Goal: Information Seeking & Learning: Compare options

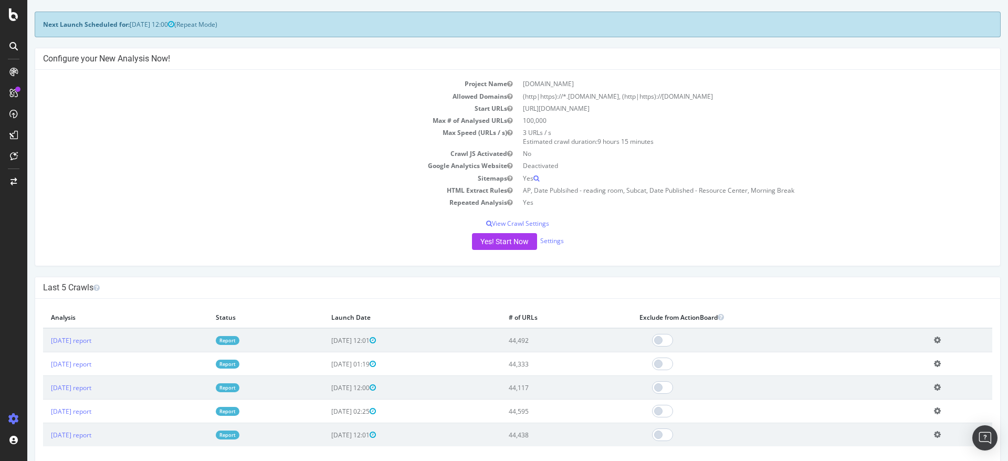
scroll to position [43, 0]
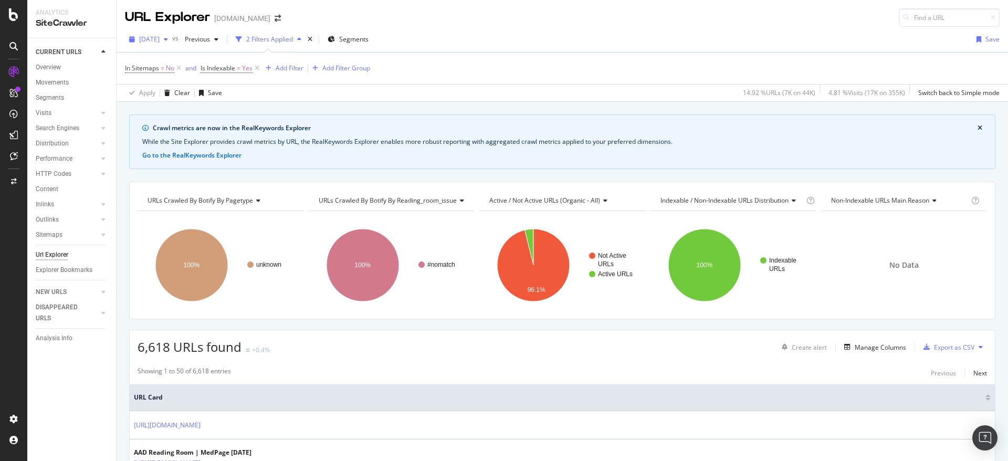
click at [168, 44] on div "[DATE]" at bounding box center [148, 40] width 47 height 16
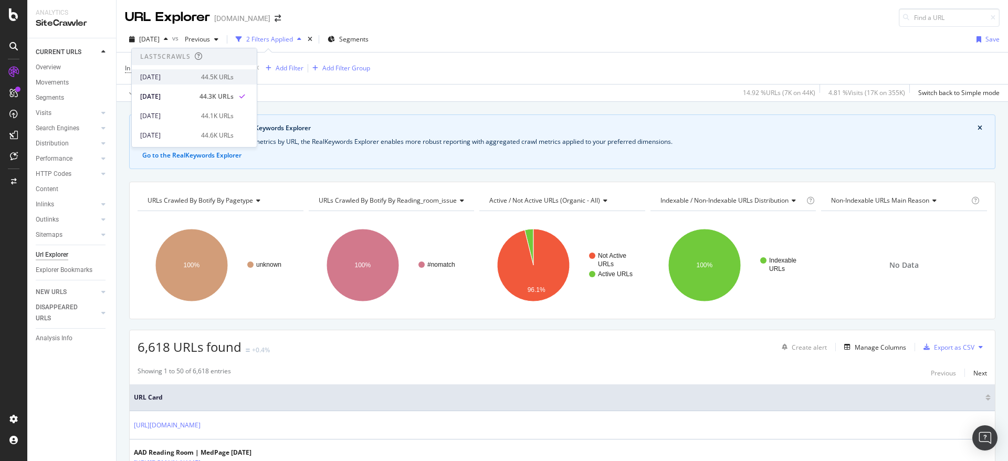
click at [179, 78] on div "[DATE]" at bounding box center [167, 76] width 55 height 9
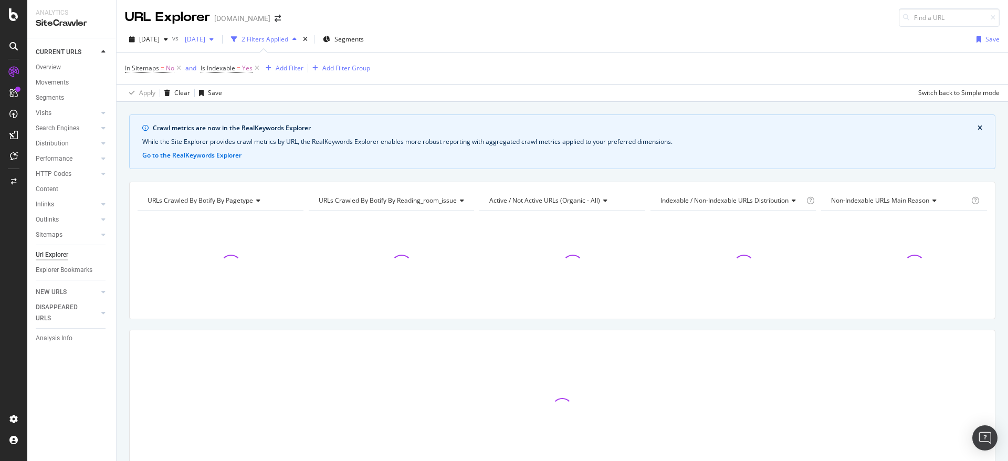
click at [205, 37] on span "[DATE]" at bounding box center [193, 39] width 25 height 9
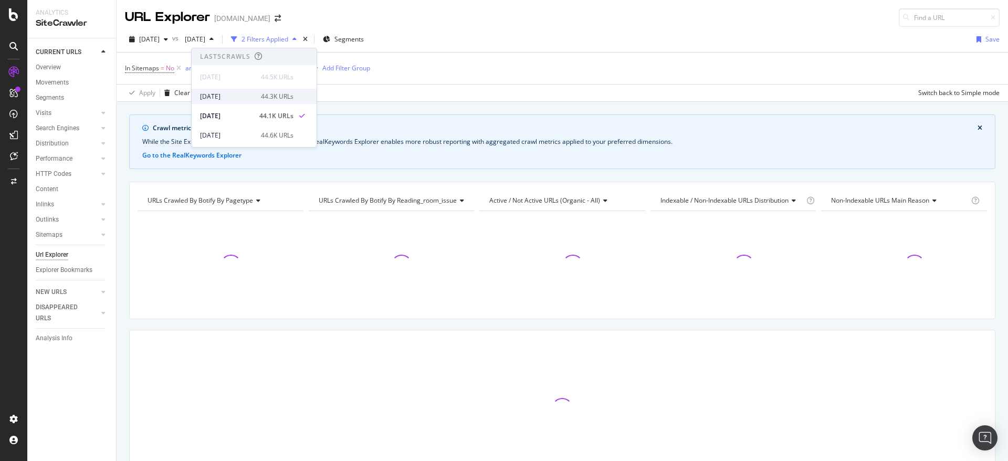
click at [240, 94] on div "[DATE]" at bounding box center [227, 96] width 55 height 9
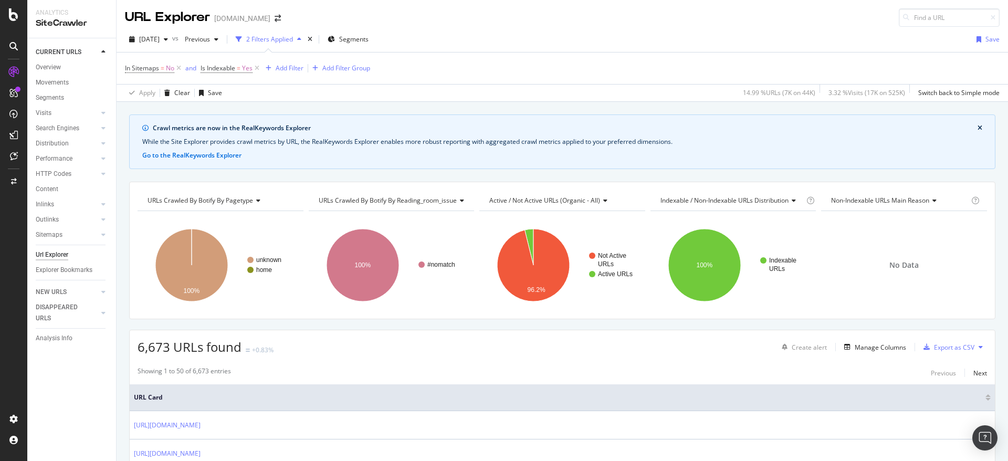
click at [150, 347] on span "6,673 URLs found" at bounding box center [190, 346] width 104 height 17
copy span "6,673"
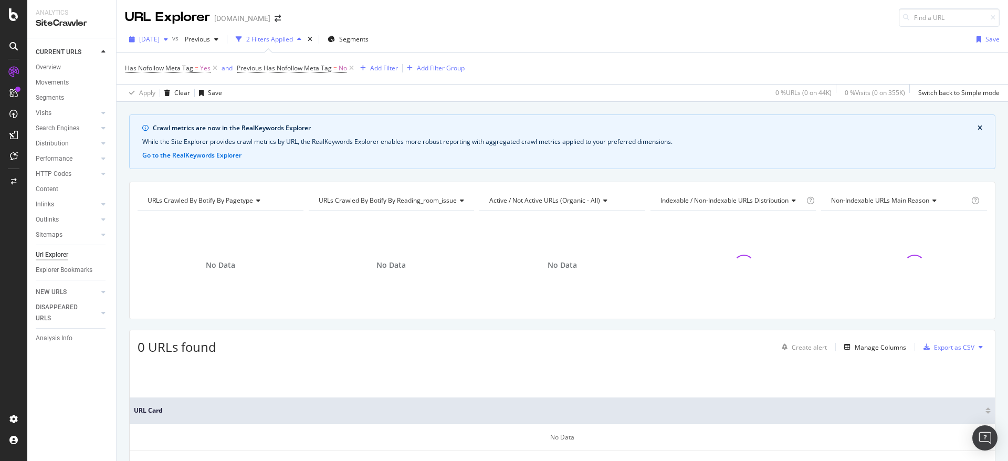
click at [160, 40] on span "[DATE]" at bounding box center [149, 39] width 20 height 9
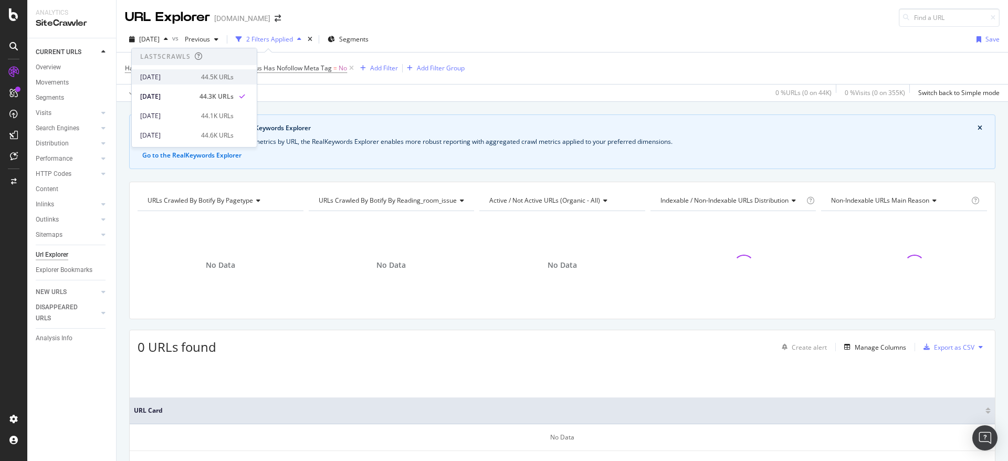
click at [182, 71] on div "2025 Oct. 5th 44.5K URLs" at bounding box center [194, 76] width 125 height 15
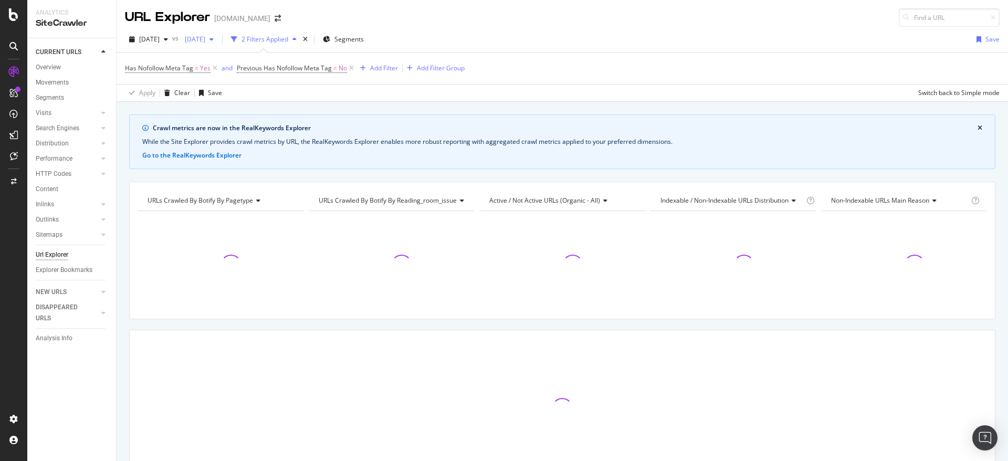
click at [205, 40] on span "[DATE]" at bounding box center [193, 39] width 25 height 9
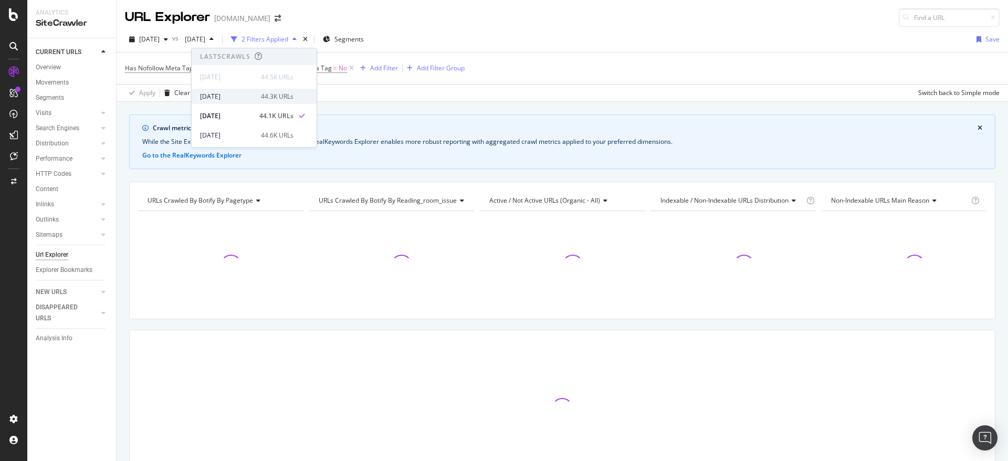
click at [234, 99] on div "[DATE]" at bounding box center [227, 96] width 55 height 9
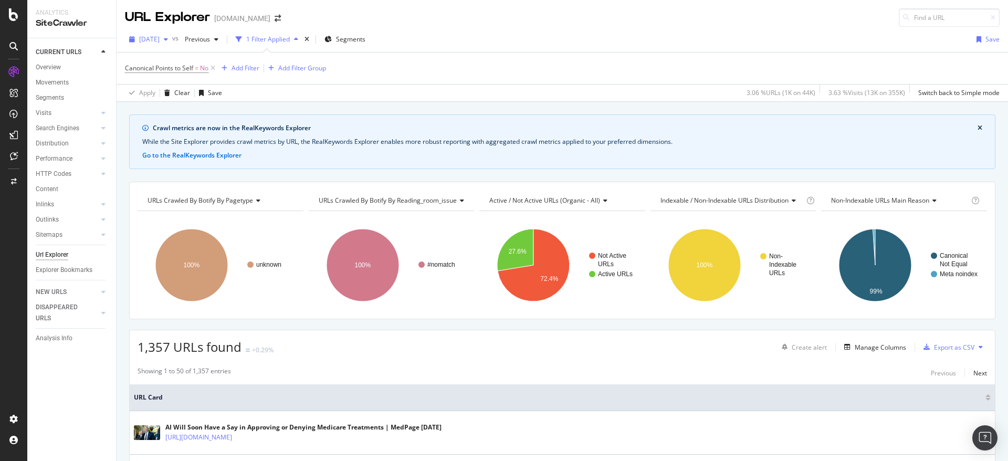
click at [160, 35] on span "[DATE]" at bounding box center [149, 39] width 20 height 9
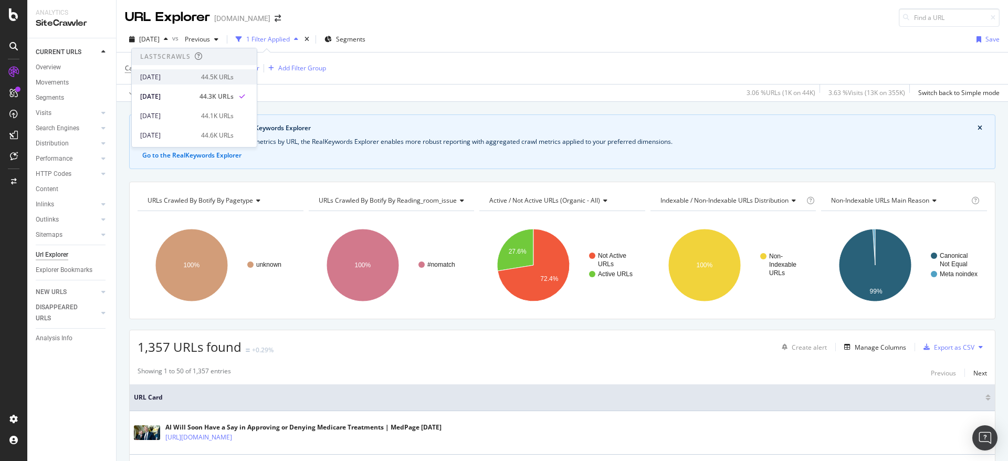
click at [175, 76] on div "[DATE]" at bounding box center [167, 76] width 55 height 9
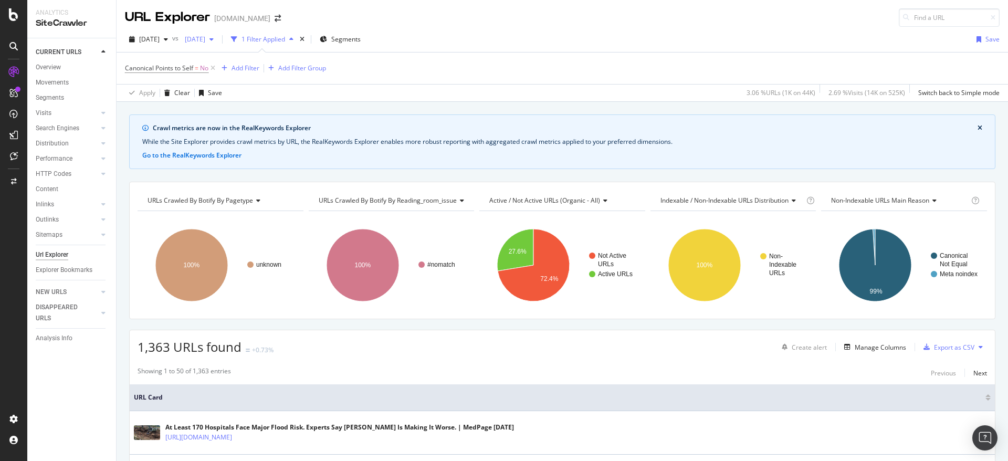
click at [218, 33] on div "[DATE]" at bounding box center [199, 40] width 37 height 16
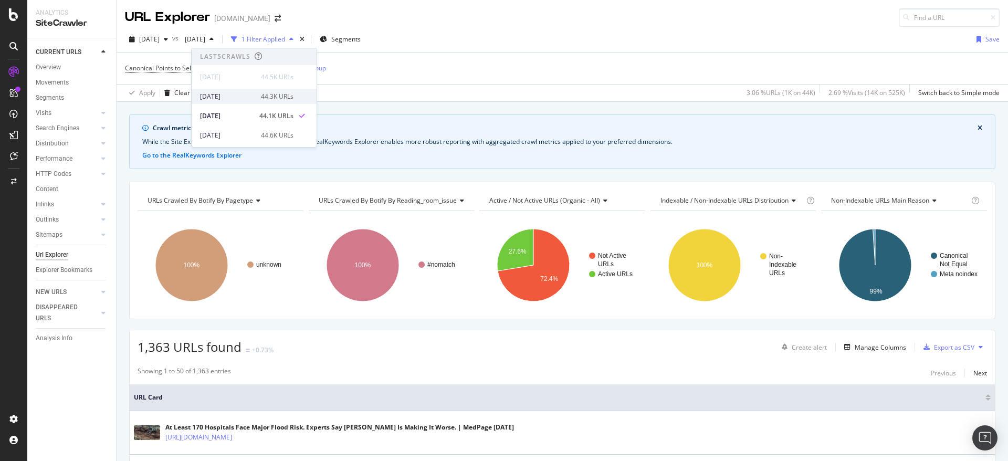
click at [237, 97] on div "[DATE]" at bounding box center [227, 96] width 55 height 9
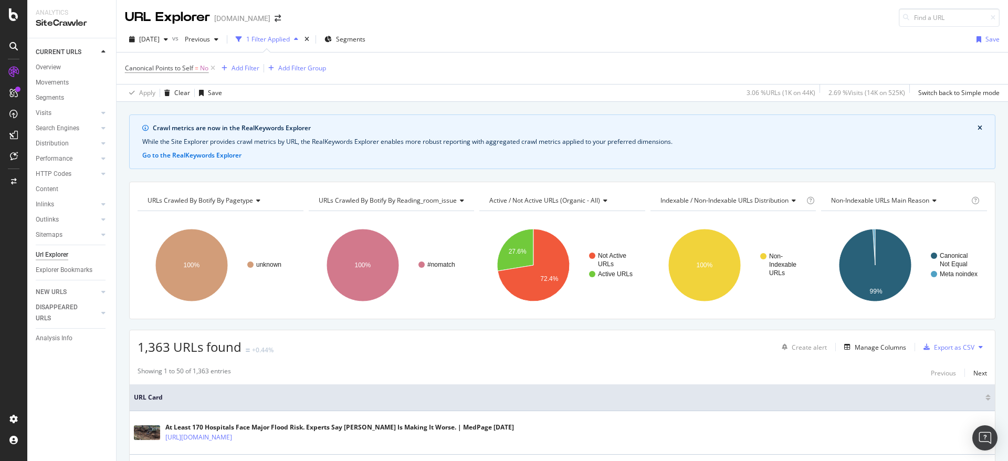
click at [149, 352] on span "1,363 URLs found" at bounding box center [190, 346] width 104 height 17
click at [157, 351] on span "1,363 URLs found" at bounding box center [190, 346] width 104 height 17
copy span "1,363"
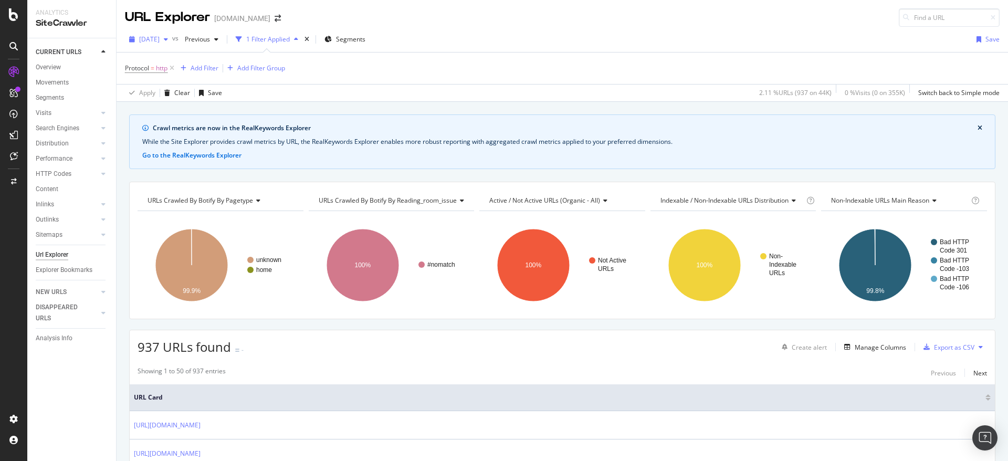
click at [160, 39] on span "[DATE]" at bounding box center [149, 39] width 20 height 9
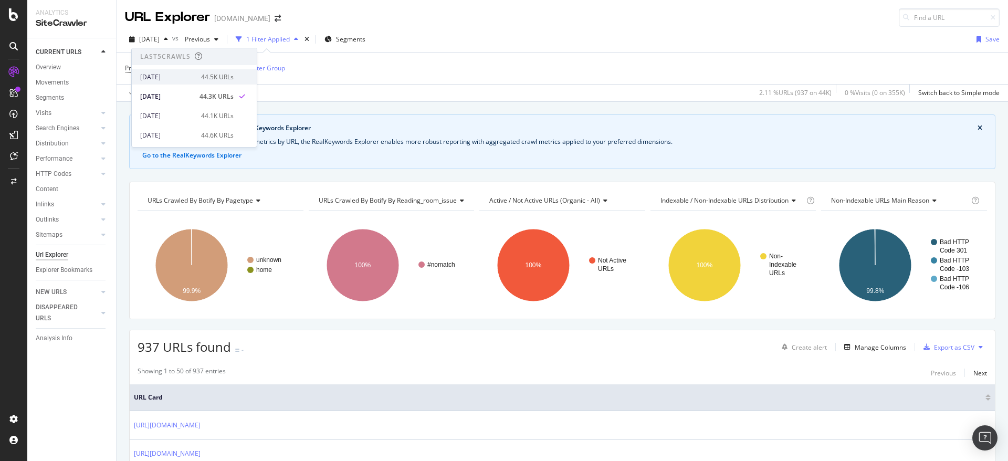
click at [176, 75] on div "[DATE]" at bounding box center [167, 76] width 55 height 9
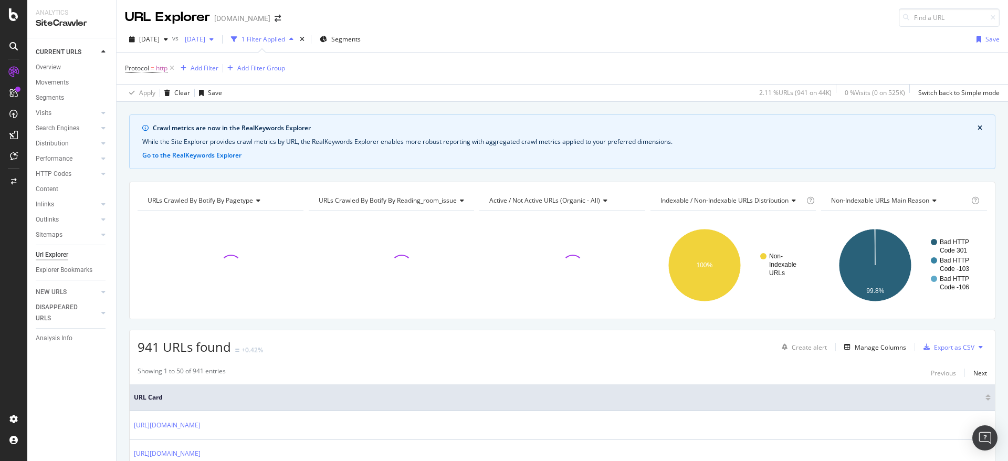
click at [205, 37] on span "[DATE]" at bounding box center [193, 39] width 25 height 9
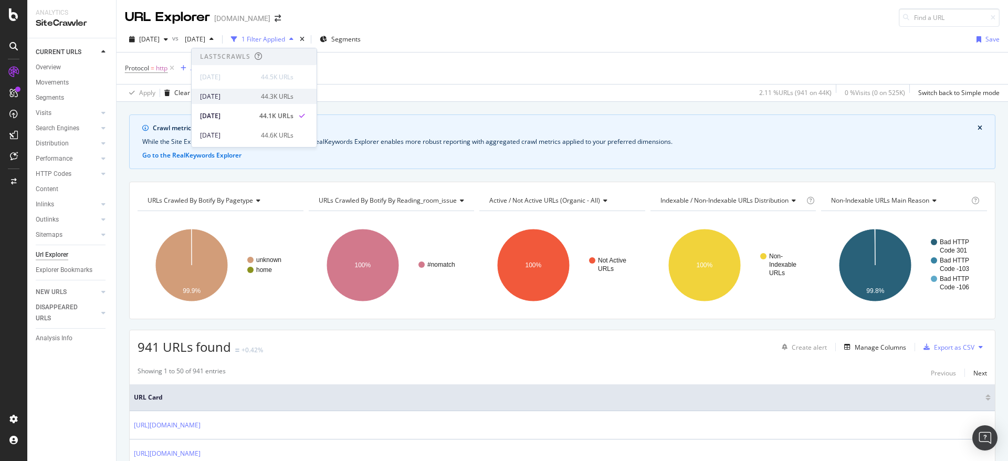
click at [238, 97] on div "[DATE]" at bounding box center [227, 96] width 55 height 9
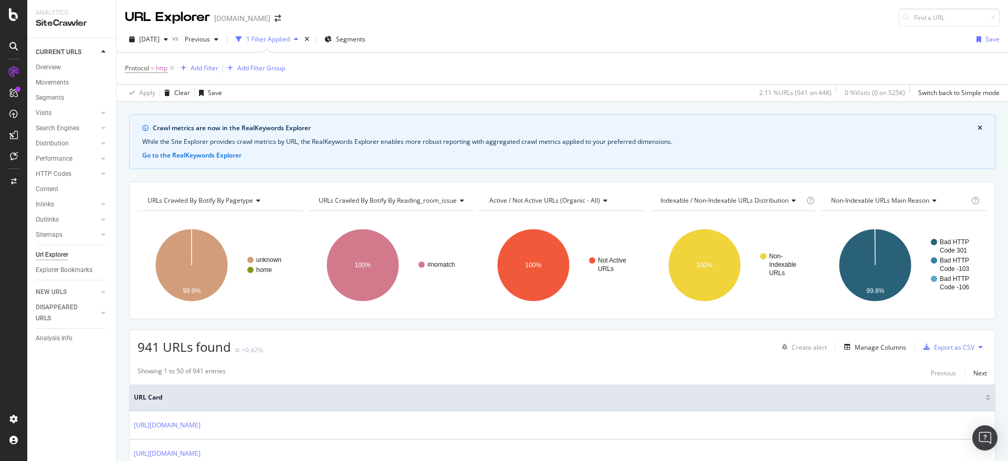
click at [150, 347] on span "941 URLs found" at bounding box center [184, 346] width 93 height 17
copy span "941"
click at [150, 347] on span "941 URLs found" at bounding box center [184, 346] width 93 height 17
